Goal: Transaction & Acquisition: Purchase product/service

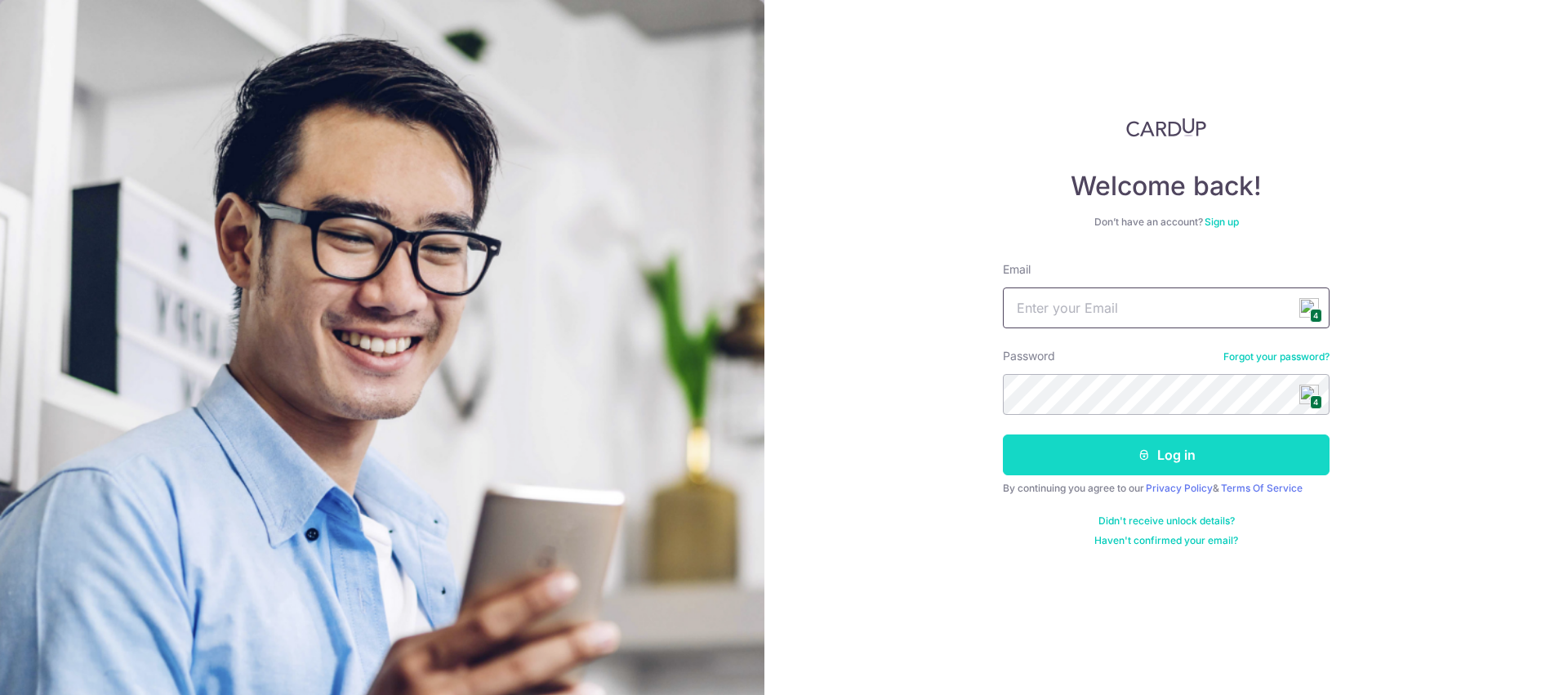
type input "sales@aremyhair.com"
click at [1131, 466] on button "Log in" at bounding box center [1165, 455] width 326 height 41
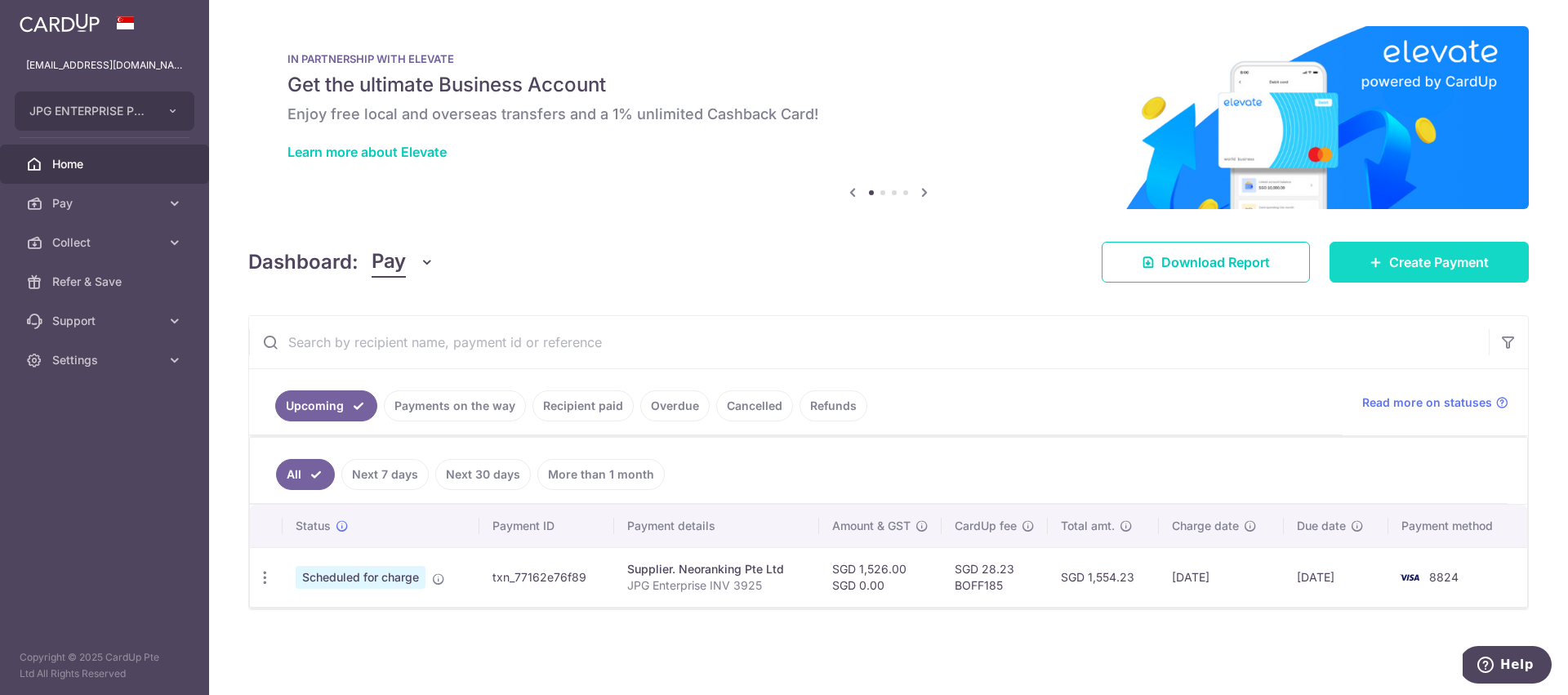
click at [1421, 260] on span "Create Payment" at bounding box center [1439, 261] width 100 height 19
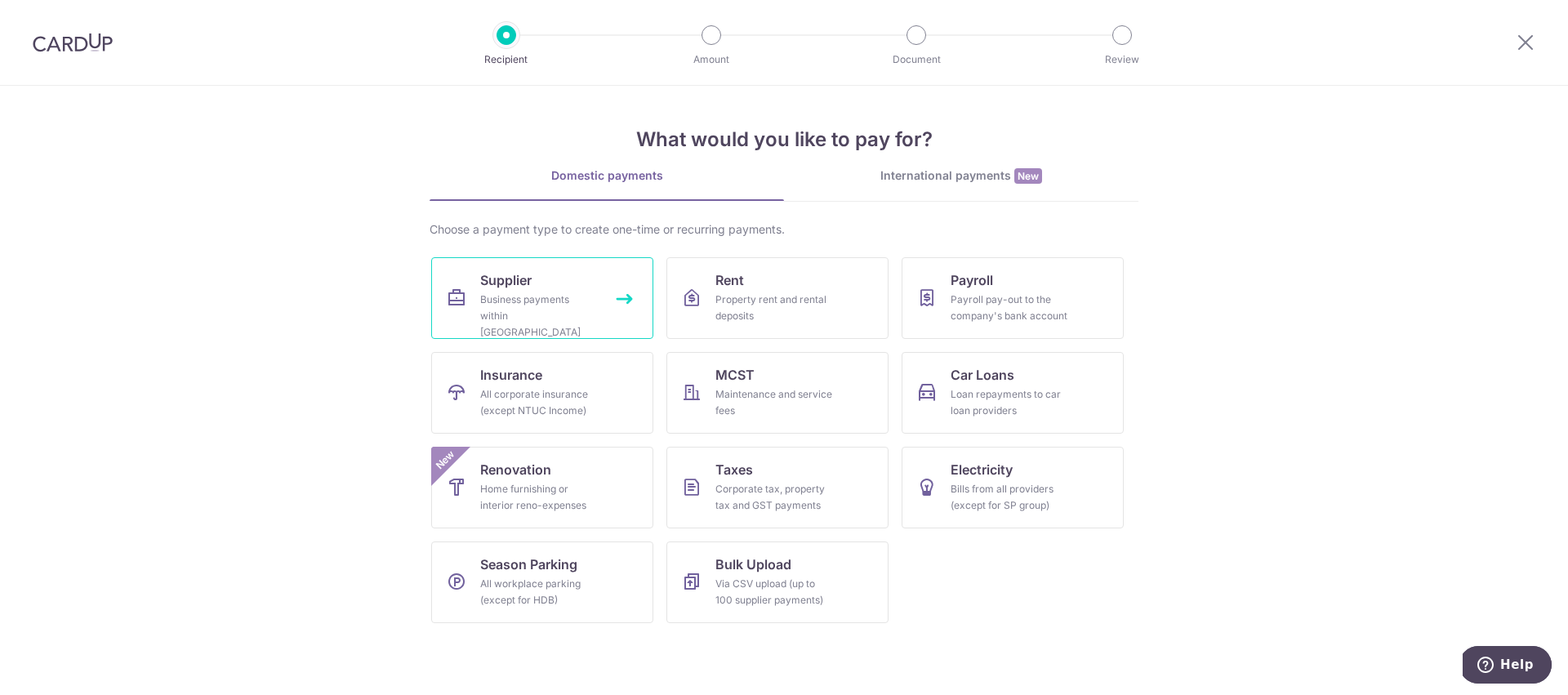
click at [517, 301] on div "Business payments within Singapore" at bounding box center [539, 315] width 117 height 49
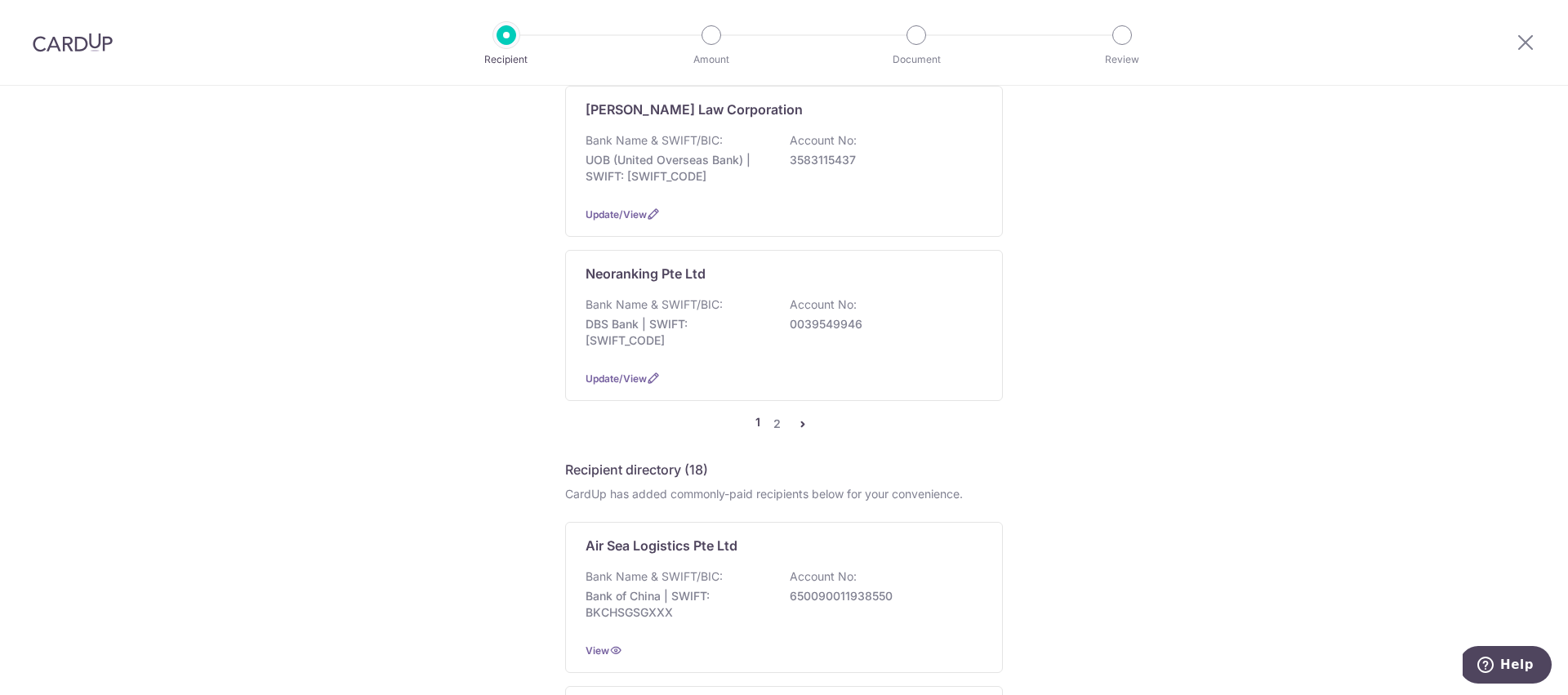
scroll to position [1620, 0]
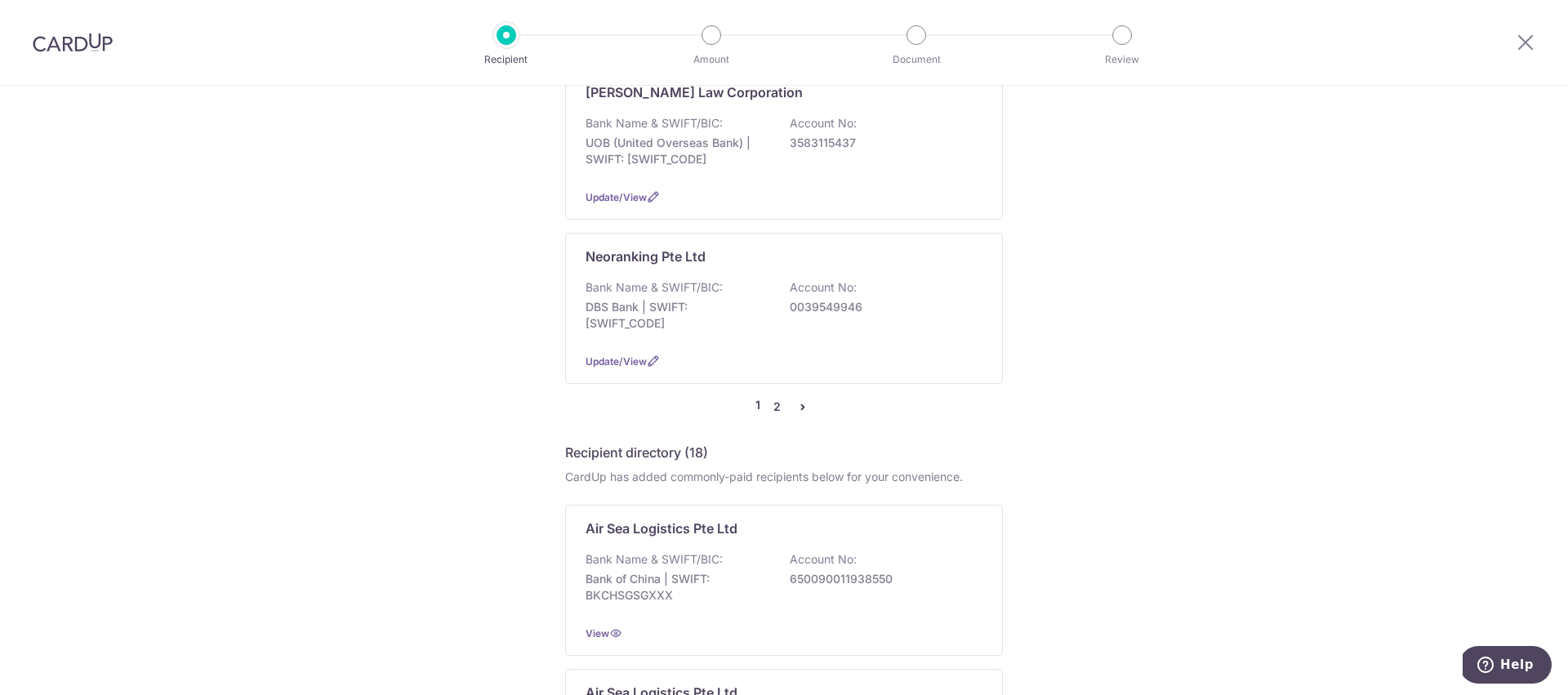
click at [774, 397] on link "2" at bounding box center [776, 406] width 19 height 19
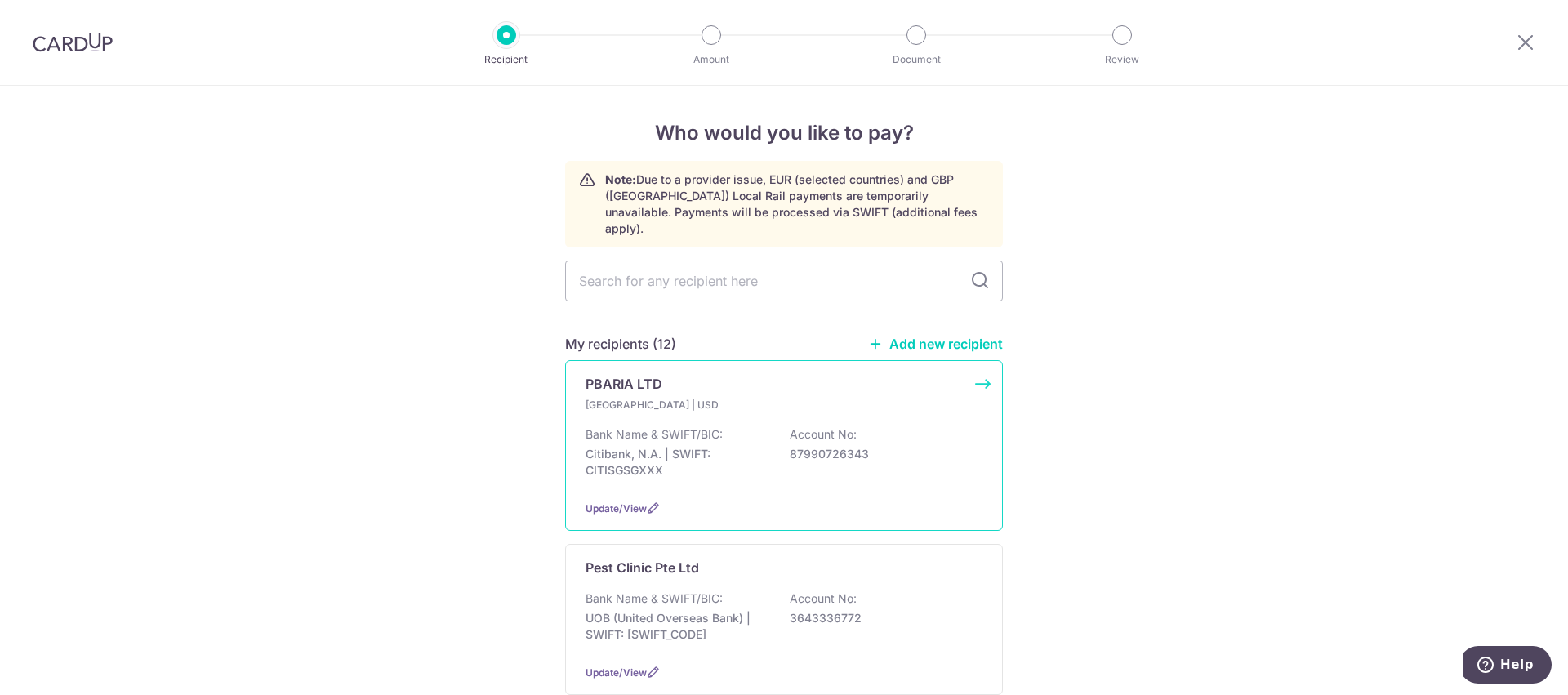
click at [703, 446] on p "Citibank, N.A. | SWIFT: CITISGSGXXX" at bounding box center [676, 462] width 182 height 33
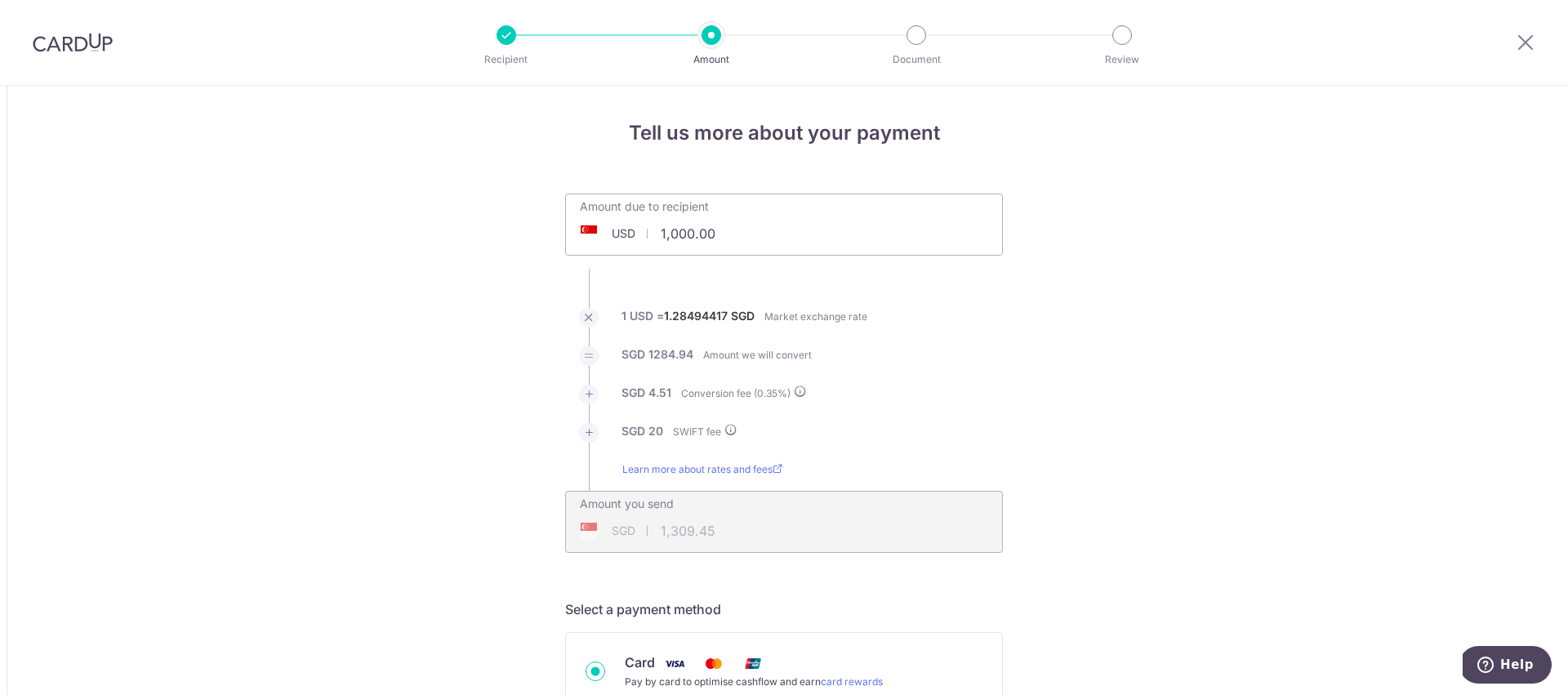
click at [727, 232] on input "1,000.00" at bounding box center [687, 233] width 242 height 38
type input "1"
click at [727, 232] on input "85" at bounding box center [687, 233] width 242 height 38
type input "85.00"
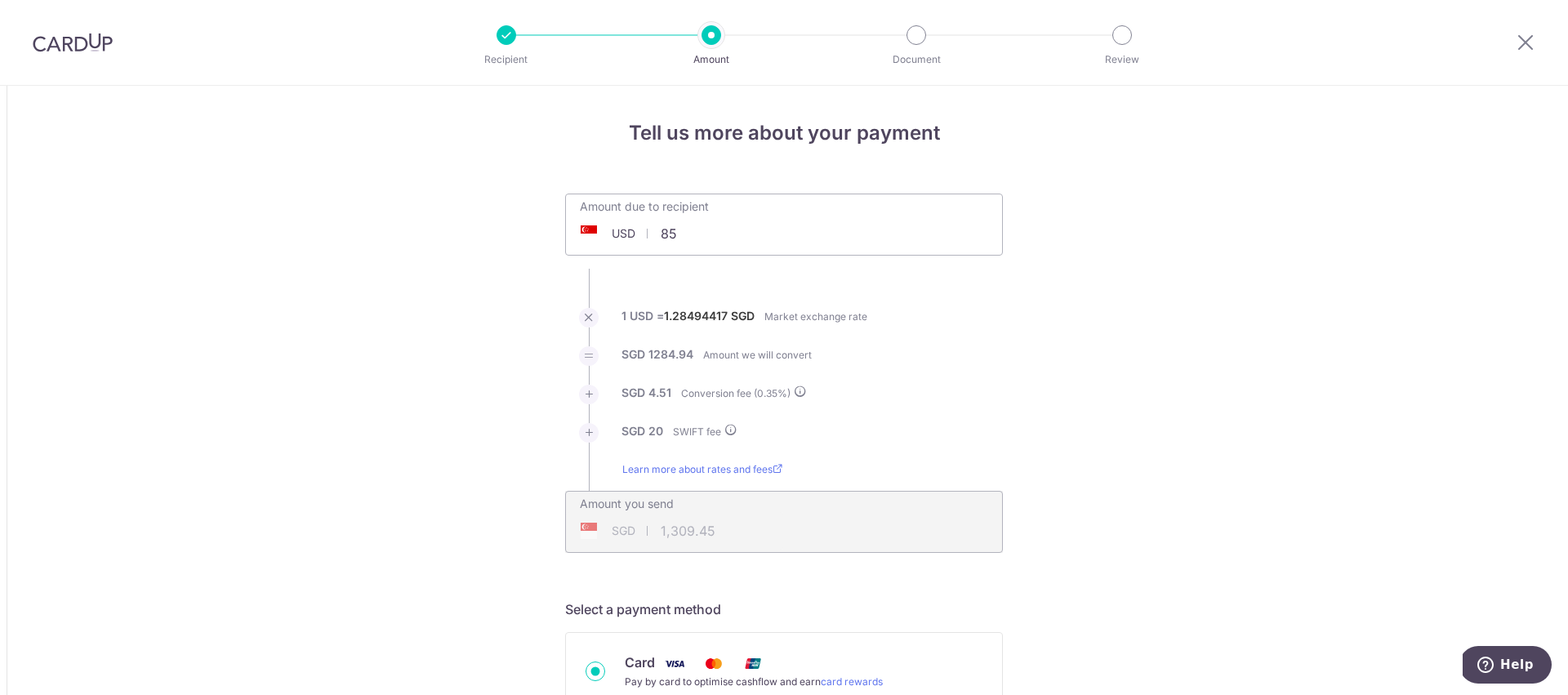
type input "129.61"
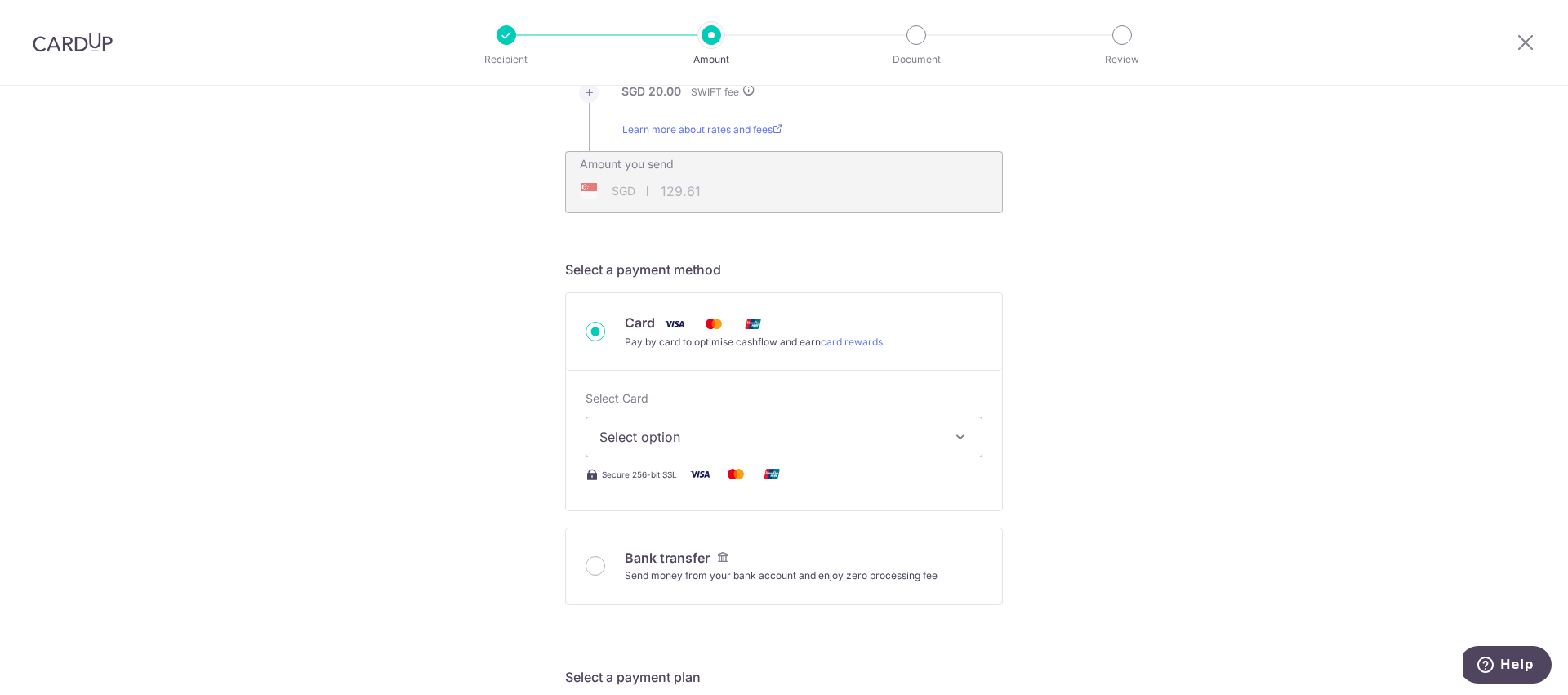
scroll to position [340, 0]
click at [633, 432] on span "Select option" at bounding box center [769, 436] width 339 height 19
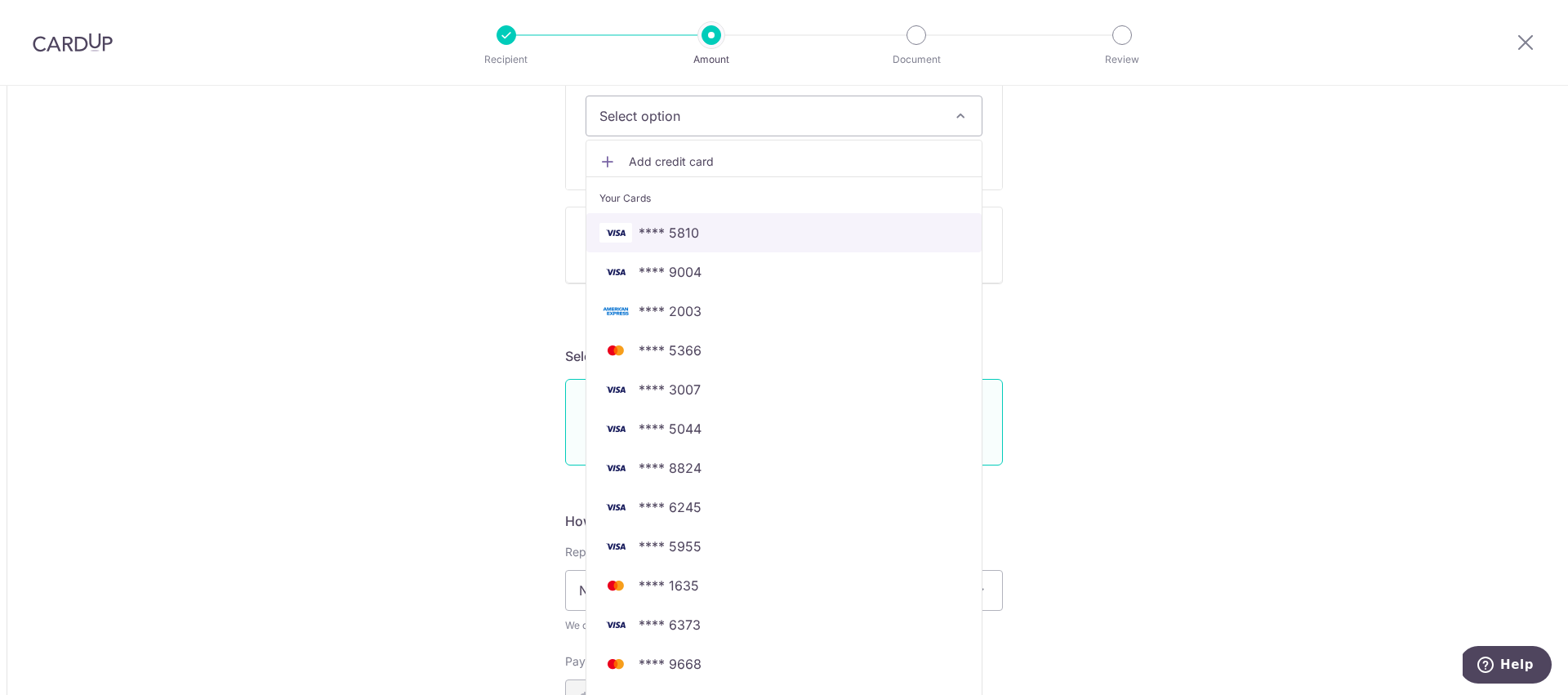
scroll to position [665, 0]
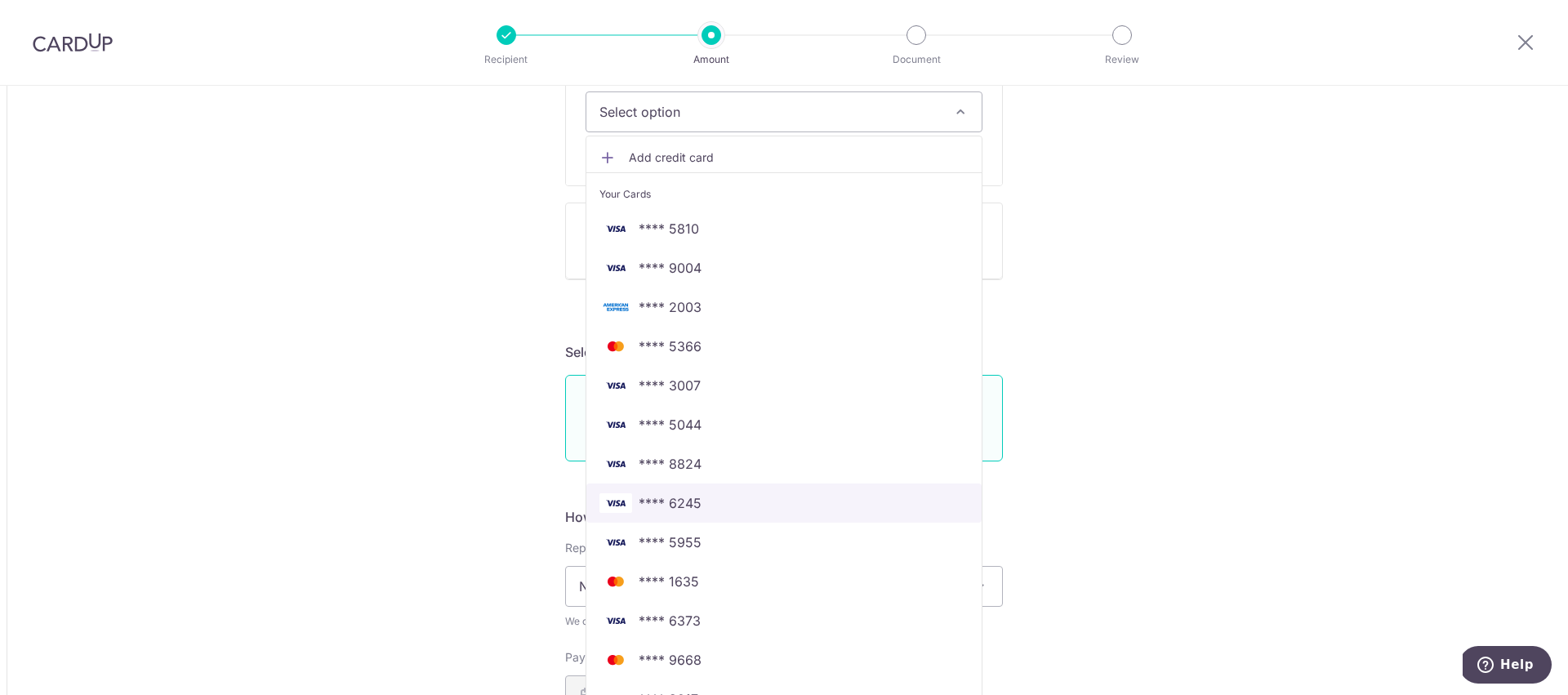
click at [696, 495] on span "**** 6245" at bounding box center [669, 502] width 63 height 19
type input "85.00"
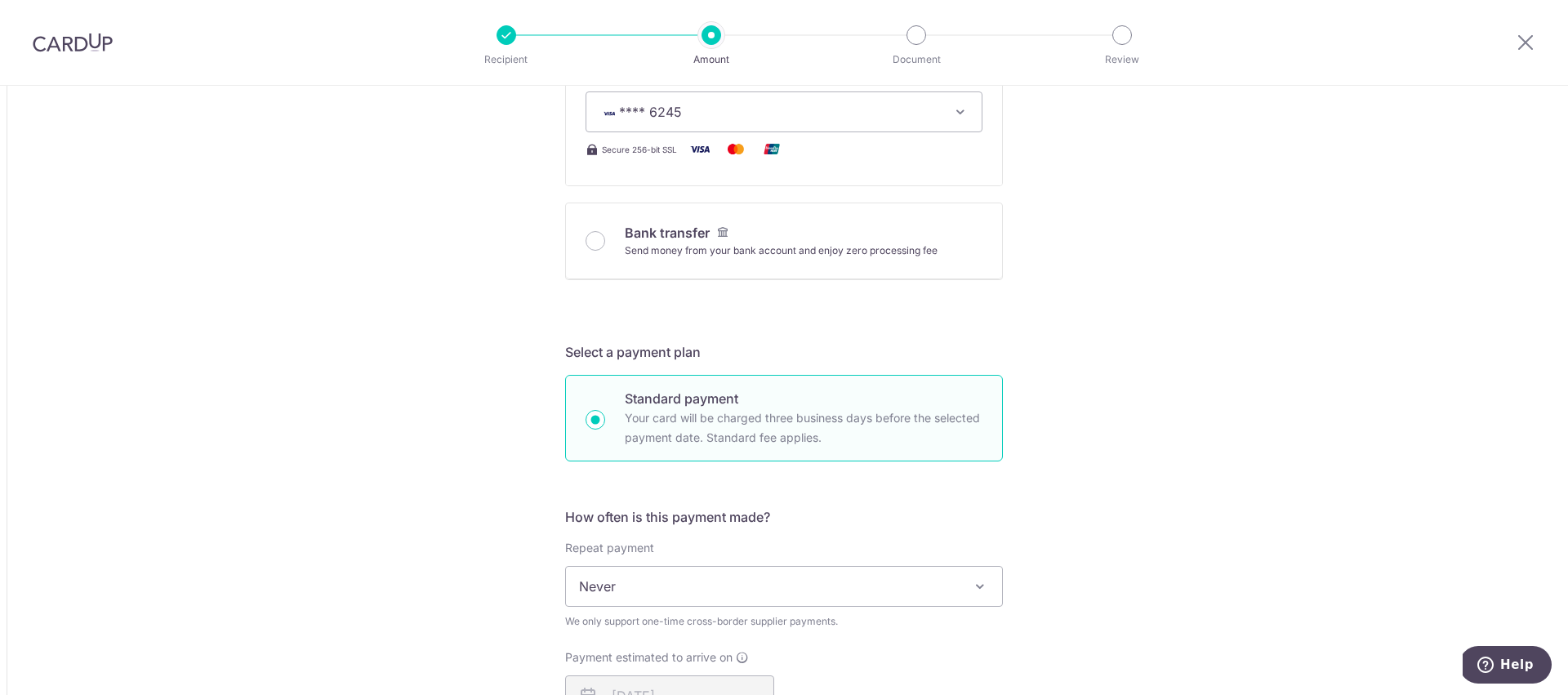
click at [443, 346] on div "Tell us more about your payment Amount due to recipient USD 85.00 85 1 USD = 1.…" at bounding box center [784, 574] width 1568 height 2306
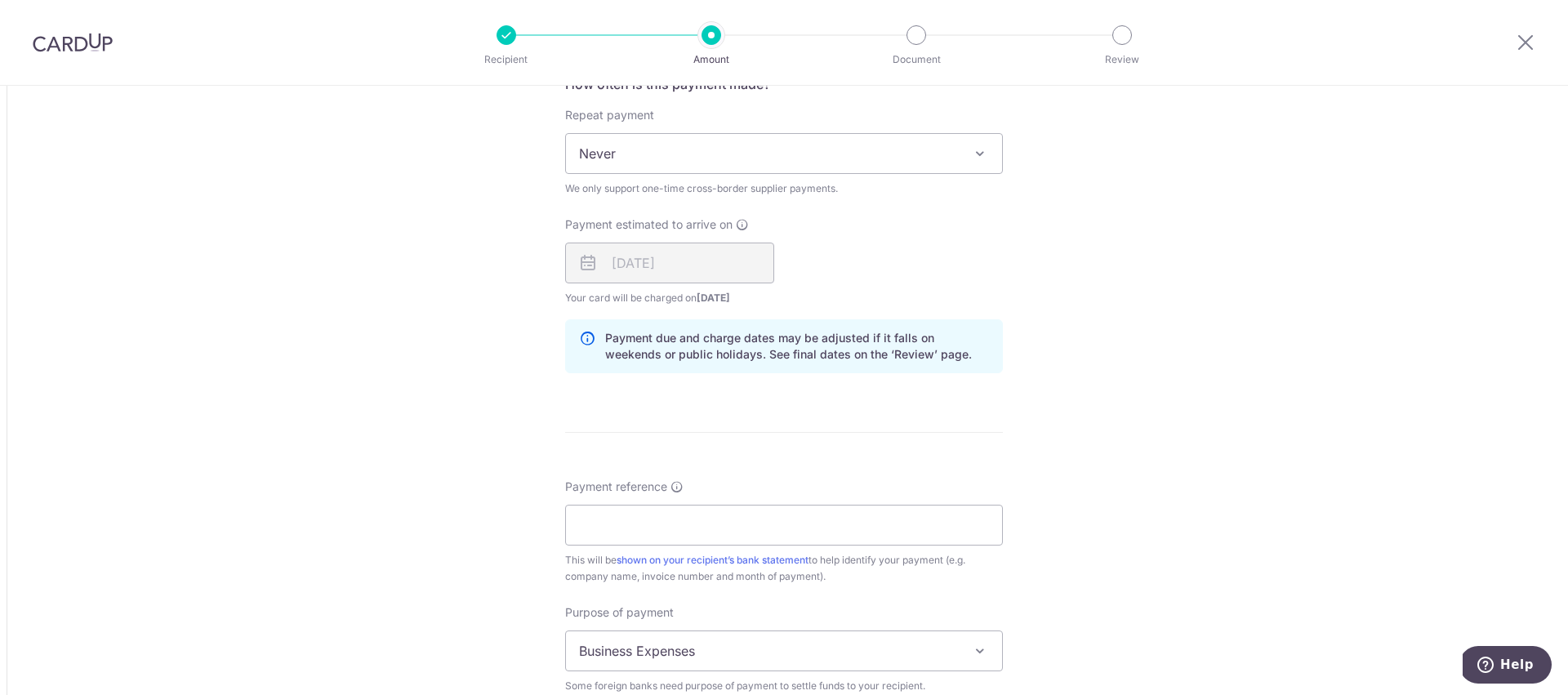
scroll to position [1100, 0]
click at [625, 257] on div "11/09/2025" at bounding box center [669, 259] width 209 height 41
click at [416, 327] on div "Tell us more about your payment Amount due to recipient USD 85.00 85 1 USD = 1.…" at bounding box center [784, 138] width 1568 height 2306
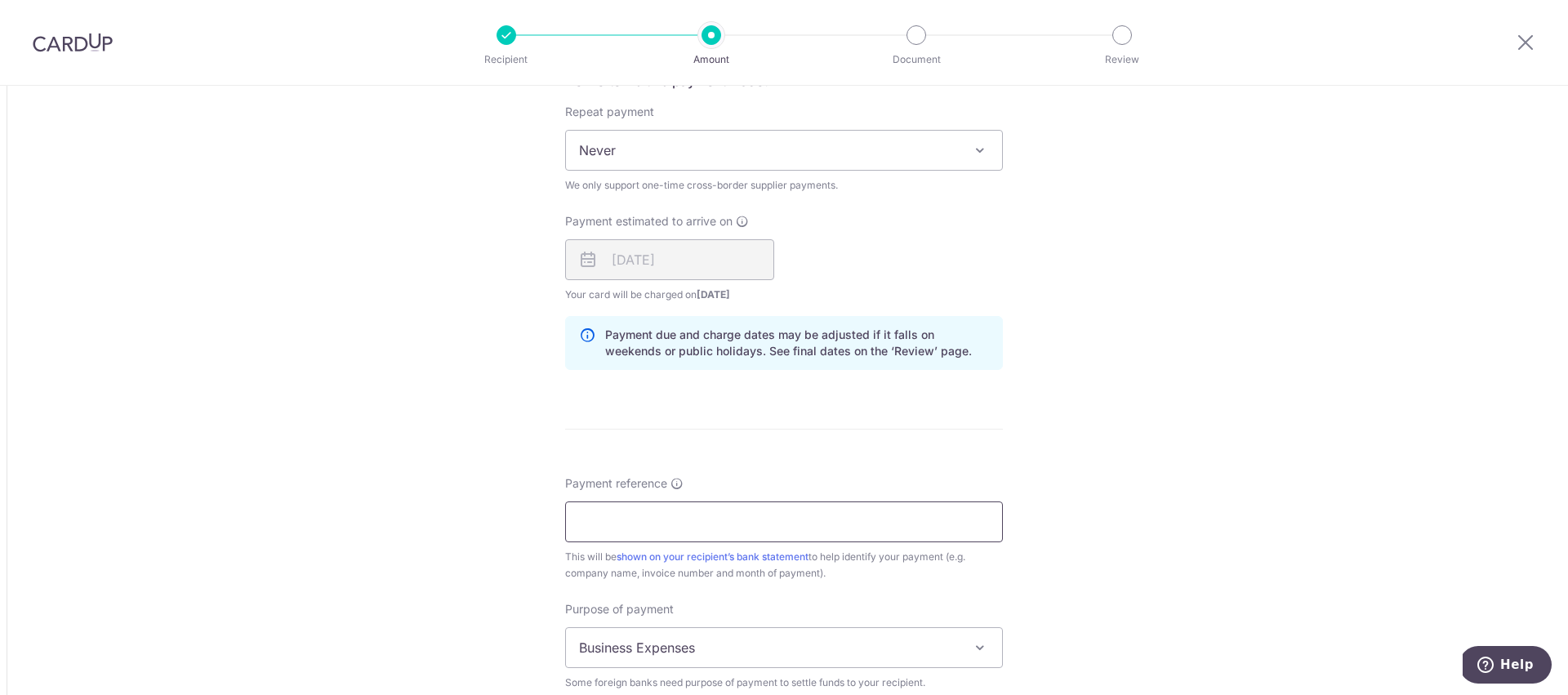
click at [591, 526] on input "Payment reference" at bounding box center [783, 522] width 437 height 41
type input "AMH-SG-250907"
click at [340, 545] on div "Tell us more about your payment Amount due to recipient USD 85.00 85 1 USD = 1.…" at bounding box center [784, 138] width 1568 height 2306
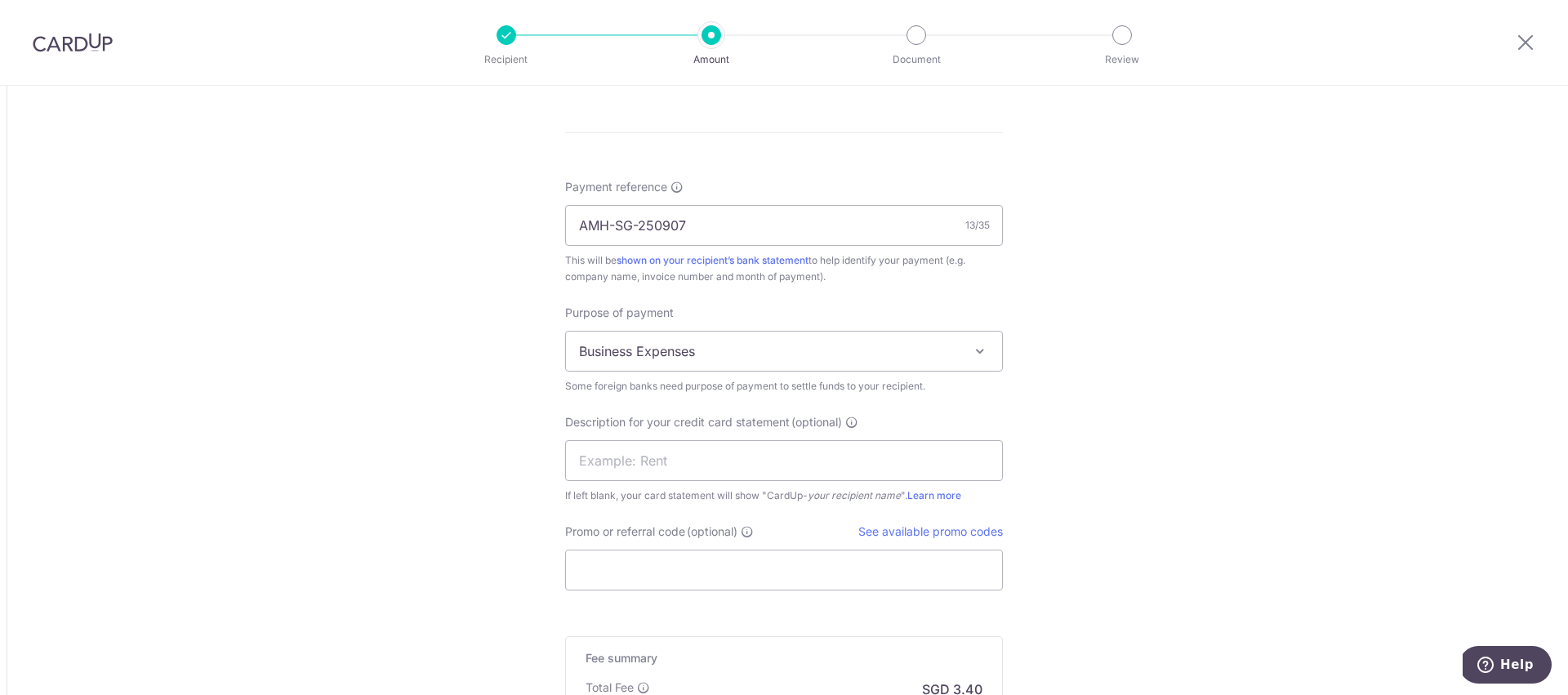
scroll to position [1397, 0]
click at [602, 461] on input "text" at bounding box center [783, 459] width 437 height 41
type input "Hair Coat"
click at [595, 566] on input "Promo or referral code (optional)" at bounding box center [783, 568] width 437 height 41
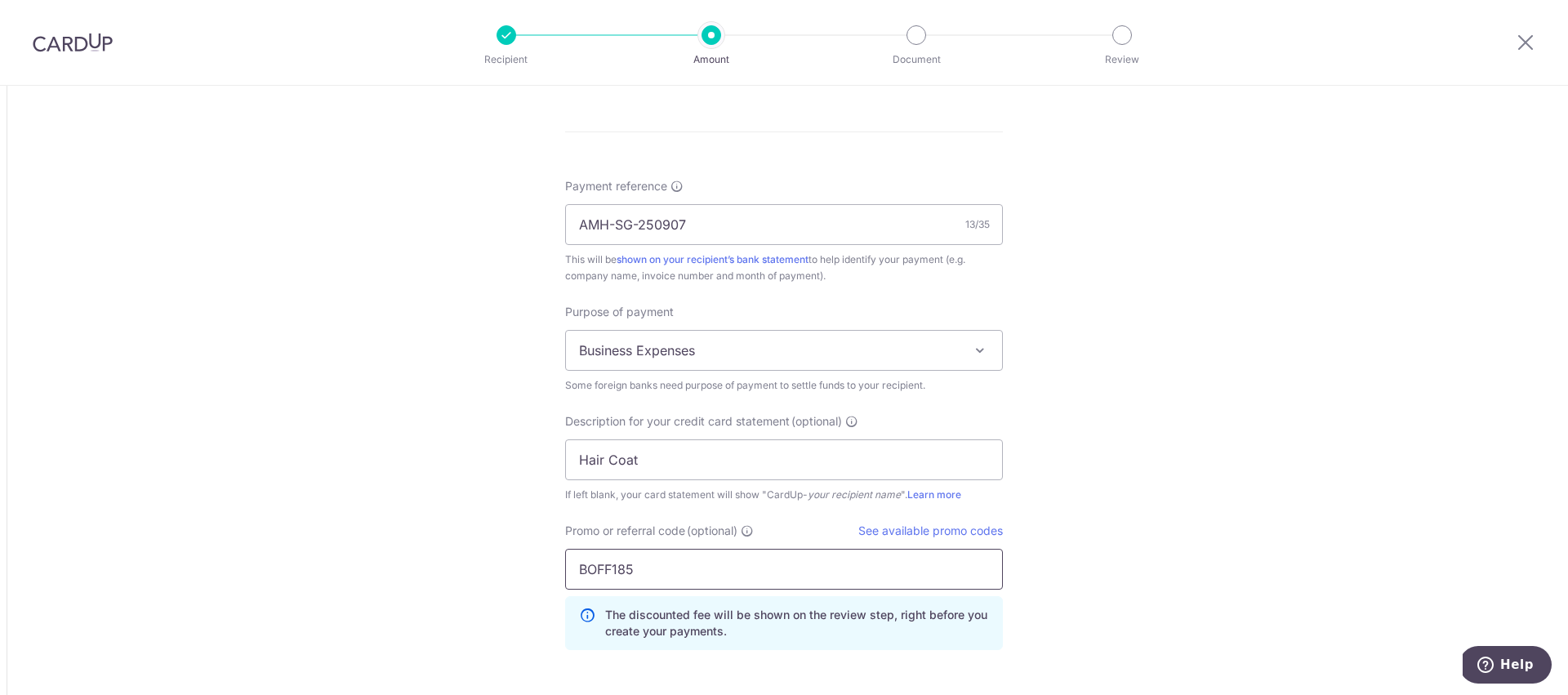
type input "BOFF185"
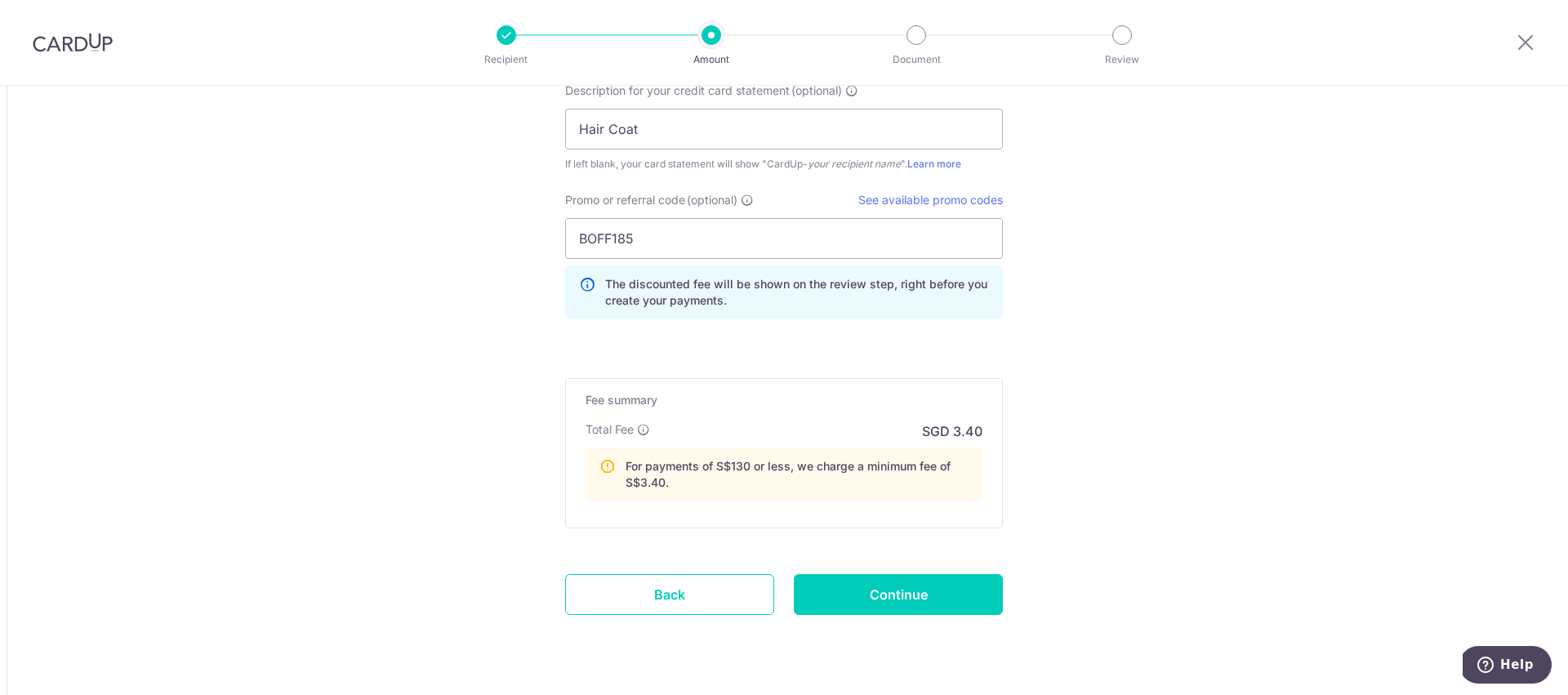
scroll to position [1732, 0]
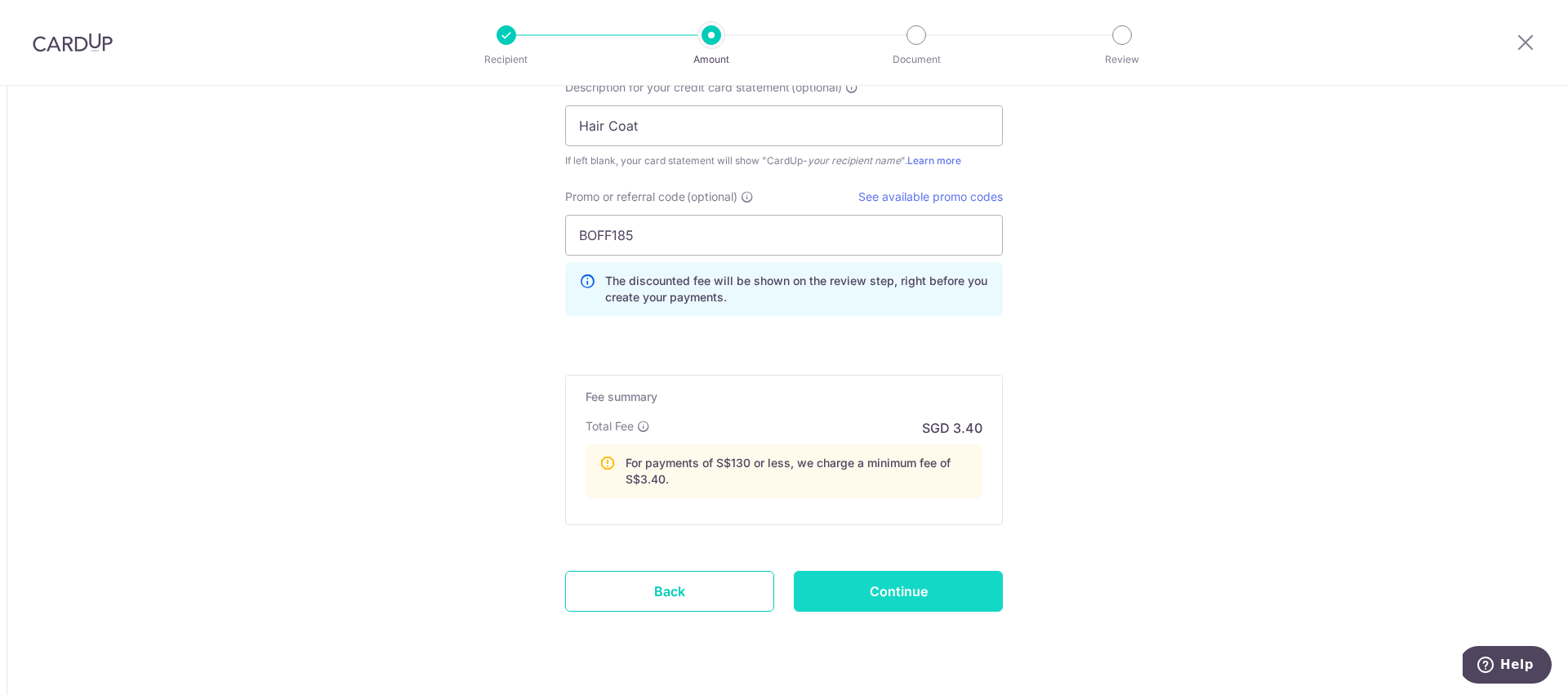
click at [891, 592] on input "Continue" at bounding box center [898, 590] width 209 height 41
type input "Create Schedule"
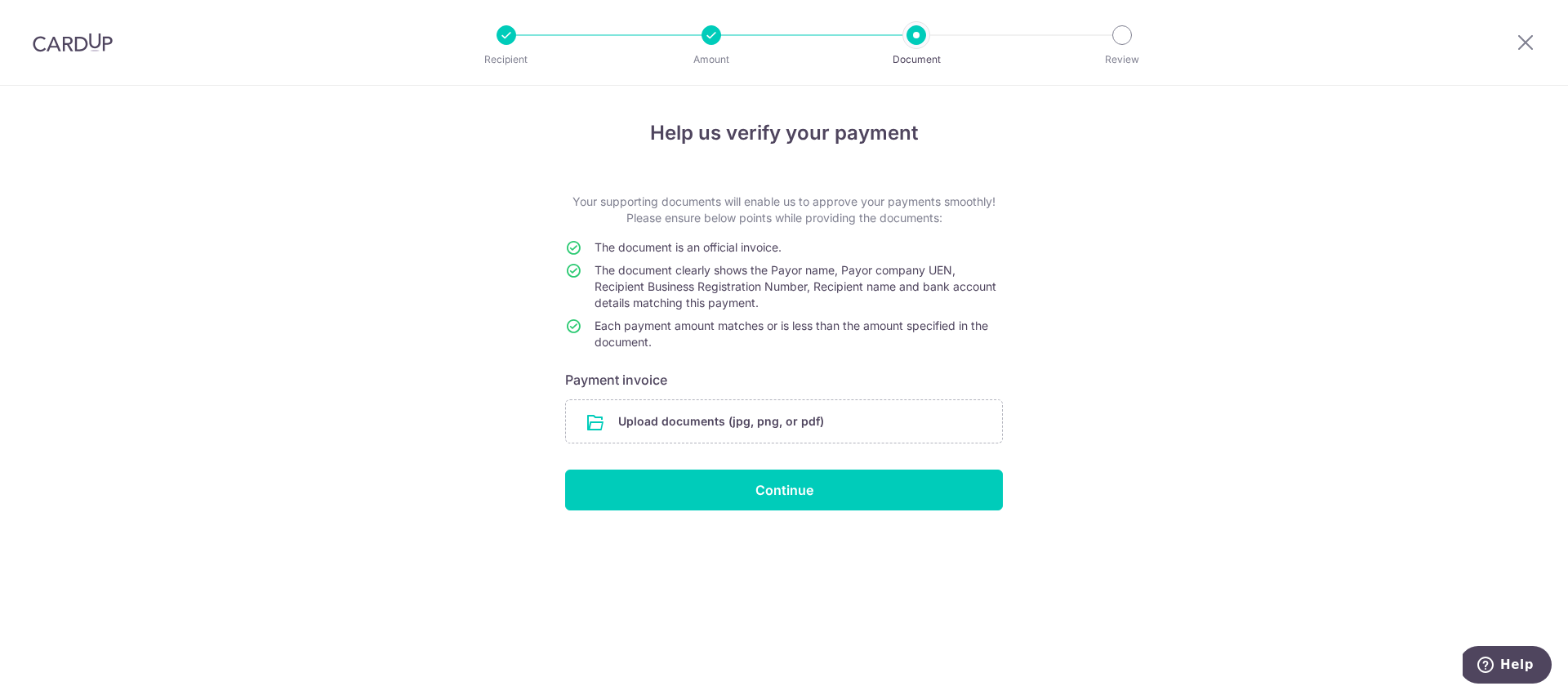
click at [764, 425] on input "file" at bounding box center [783, 421] width 436 height 42
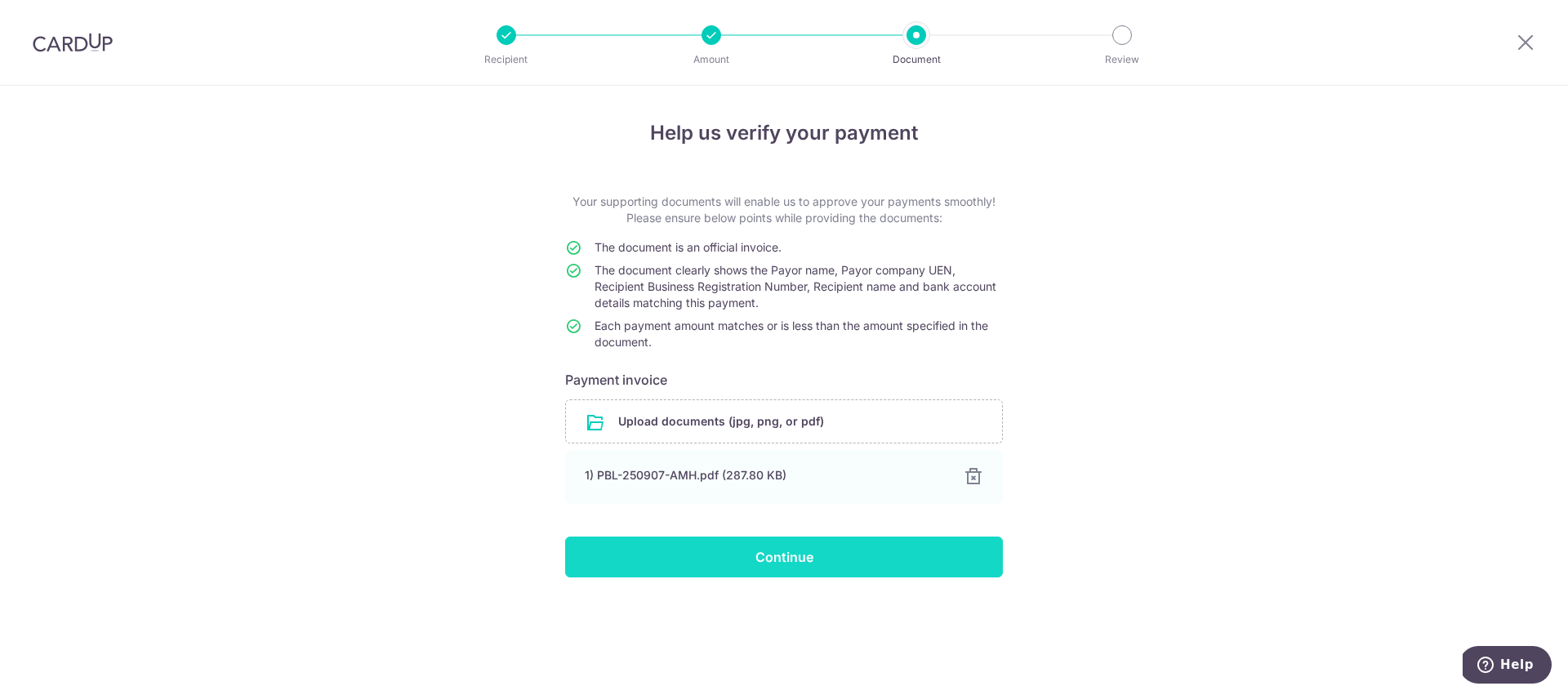
click at [778, 562] on input "Continue" at bounding box center [783, 557] width 437 height 41
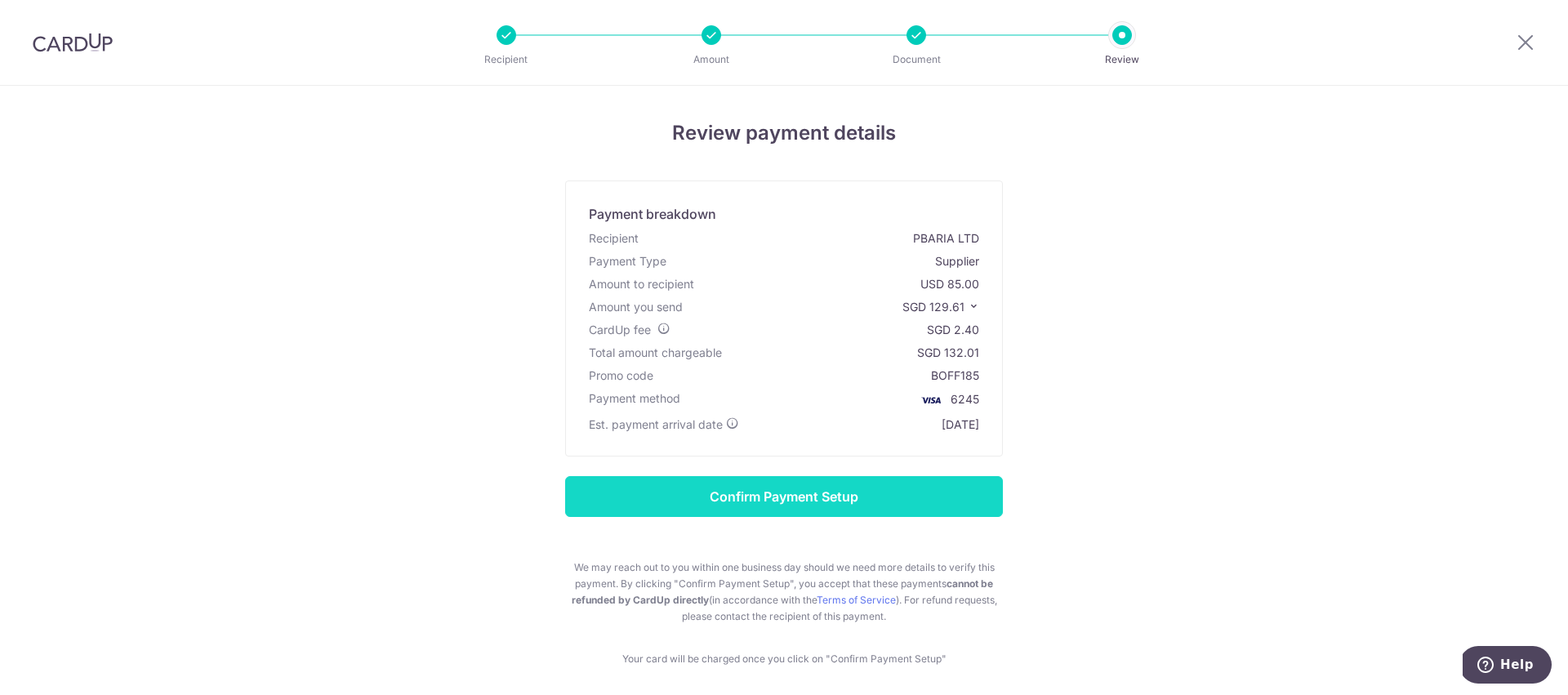
click at [733, 498] on input "Confirm Payment Setup" at bounding box center [783, 496] width 437 height 41
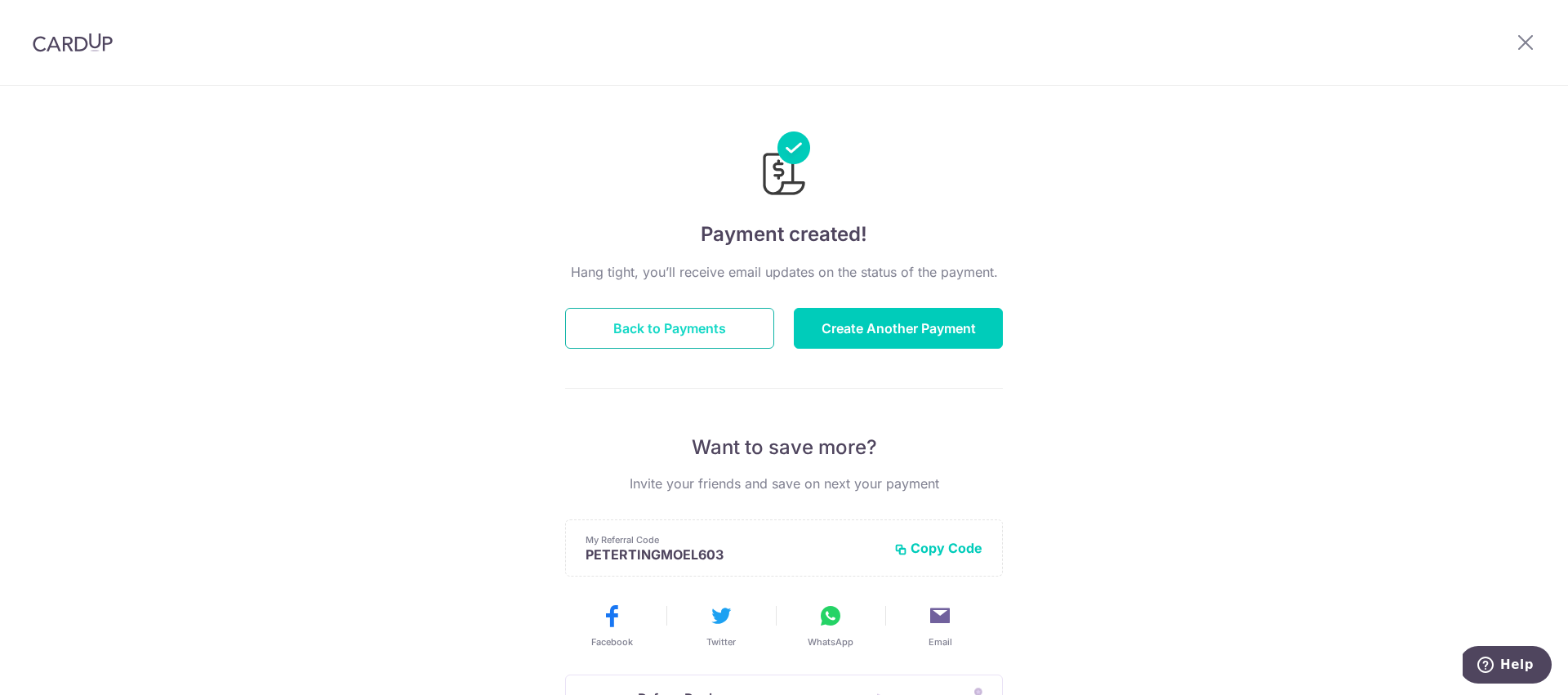
click at [661, 324] on button "Back to Payments" at bounding box center [669, 328] width 209 height 41
